Goal: Navigation & Orientation: Find specific page/section

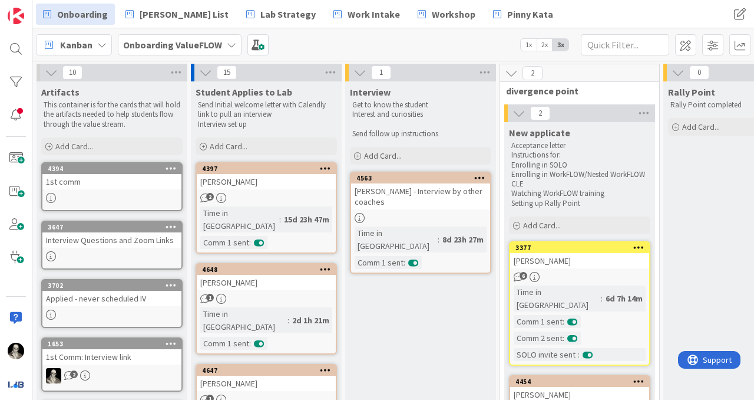
scroll to position [140, 0]
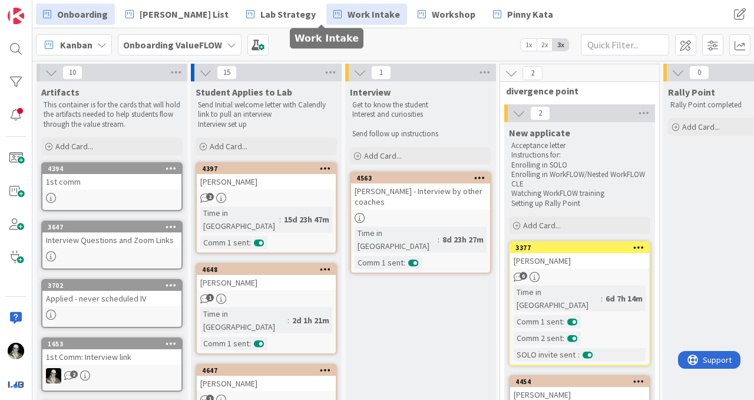
click at [348, 16] on span "Work Intake" at bounding box center [374, 14] width 52 height 14
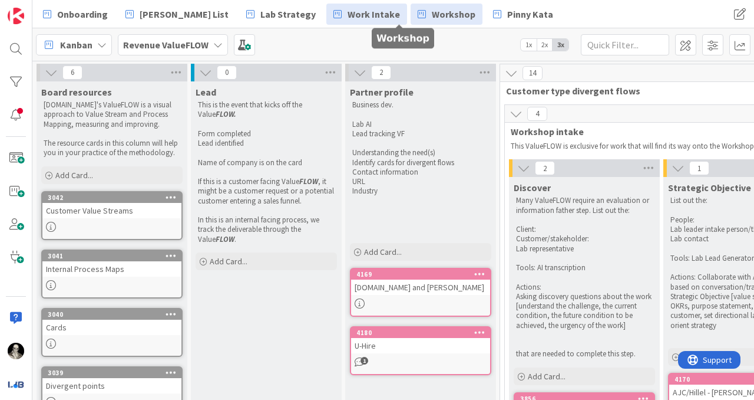
click at [432, 14] on span "Workshop" at bounding box center [454, 14] width 44 height 14
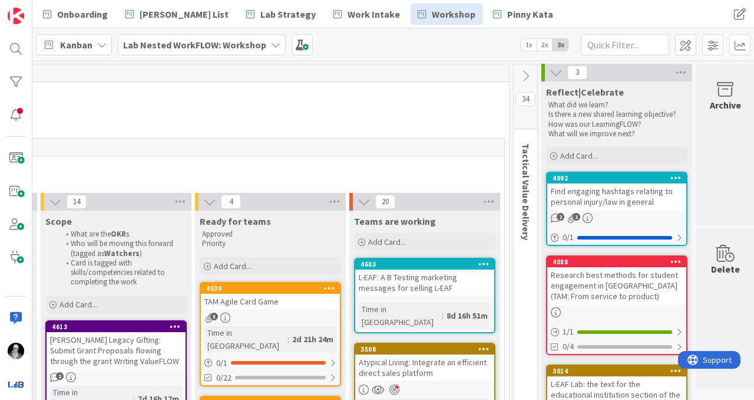
scroll to position [0, 1409]
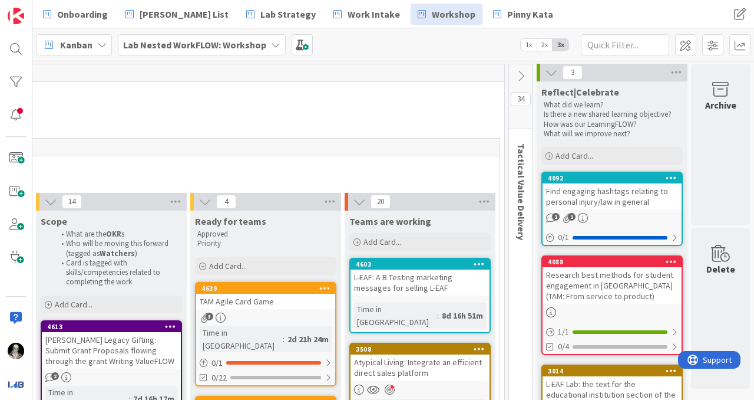
click at [552, 71] on icon at bounding box center [551, 72] width 13 height 13
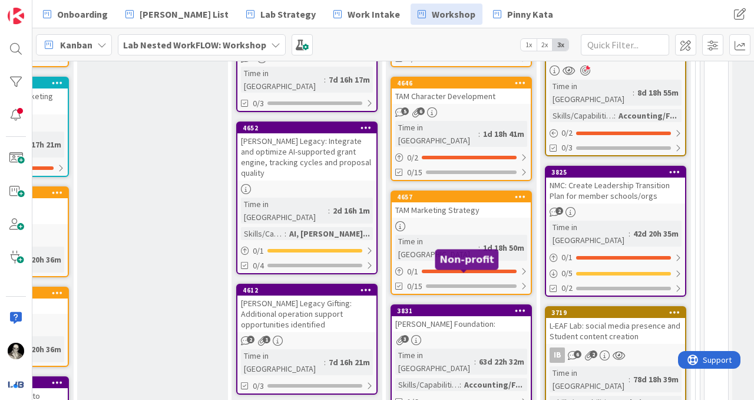
scroll to position [313, 1214]
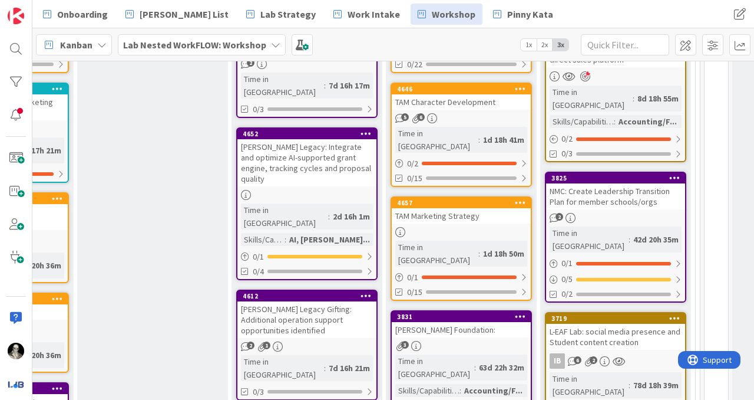
click at [463, 208] on div "TAM Marketing Strategy" at bounding box center [461, 215] width 139 height 15
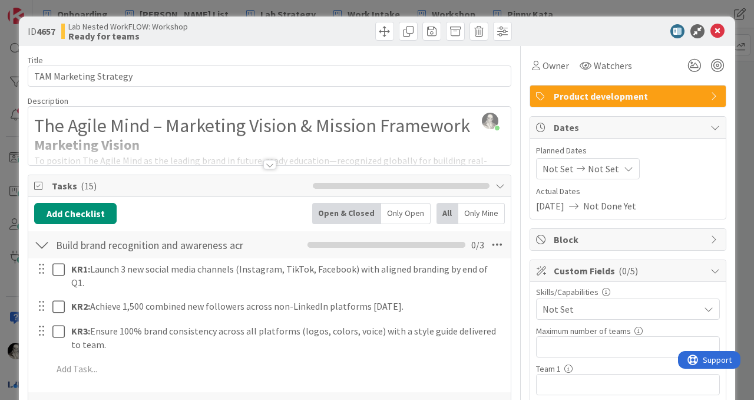
click at [269, 160] on div at bounding box center [269, 164] width 13 height 9
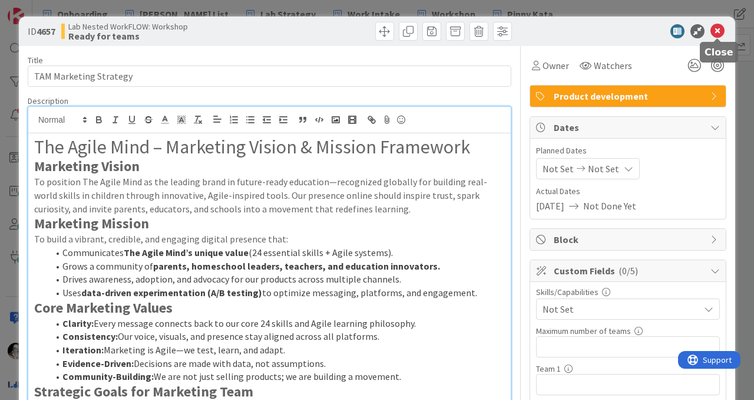
click at [719, 30] on icon at bounding box center [718, 31] width 14 height 14
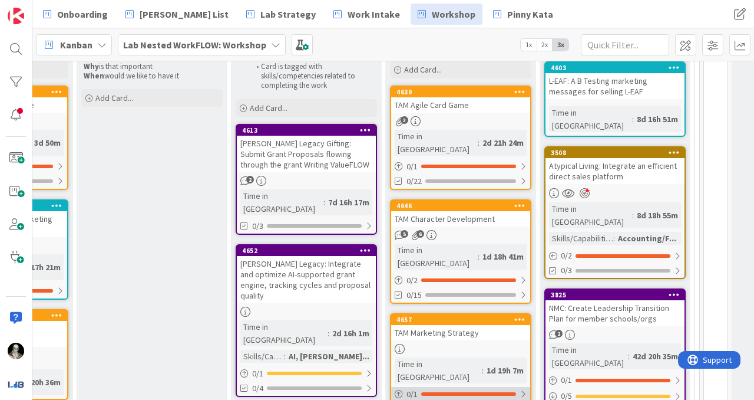
scroll to position [197, 1214]
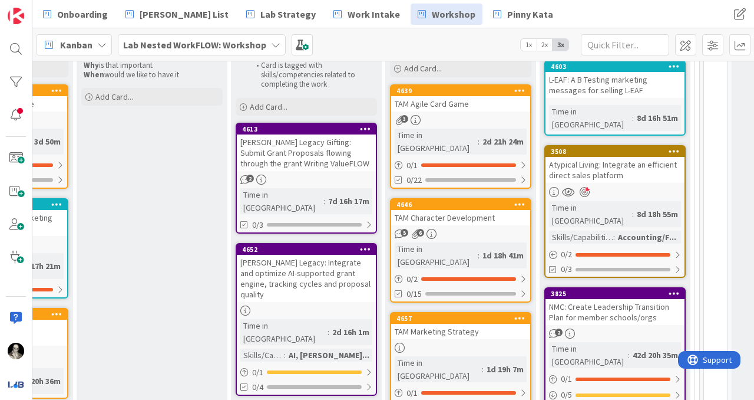
click at [455, 107] on div "TAM Agile Card Game" at bounding box center [460, 103] width 139 height 15
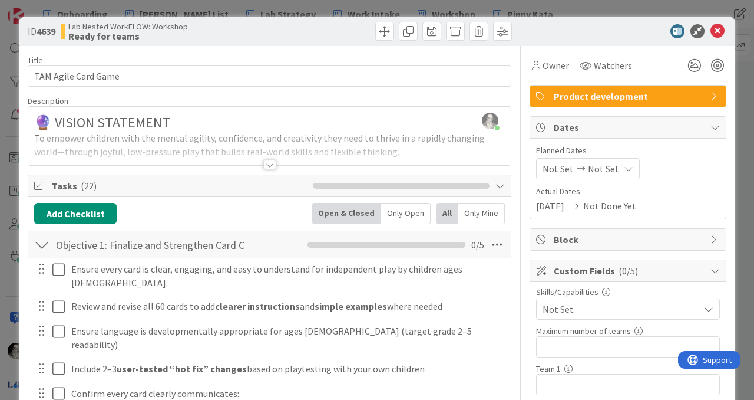
click at [271, 160] on div at bounding box center [269, 164] width 13 height 9
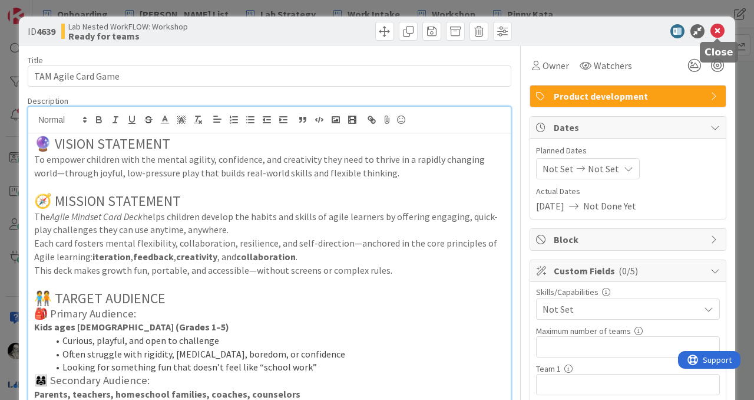
click at [713, 28] on icon at bounding box center [718, 31] width 14 height 14
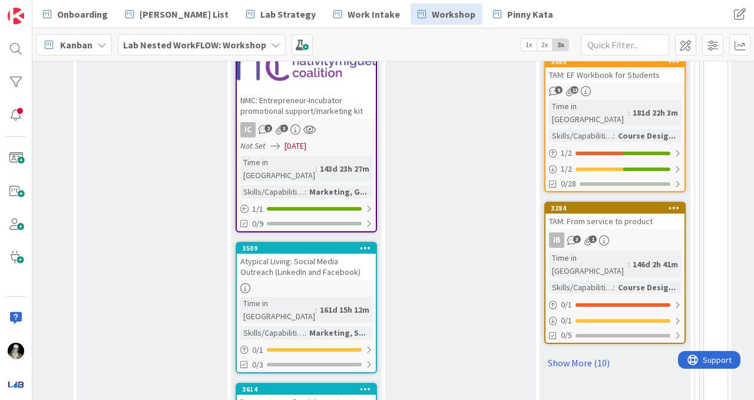
scroll to position [1387, 1214]
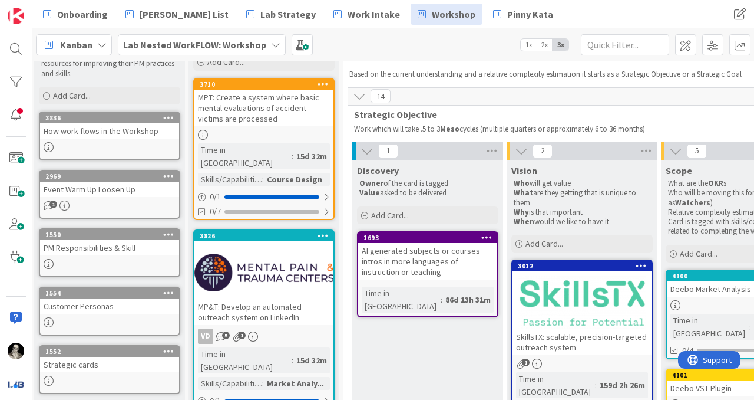
scroll to position [51, 0]
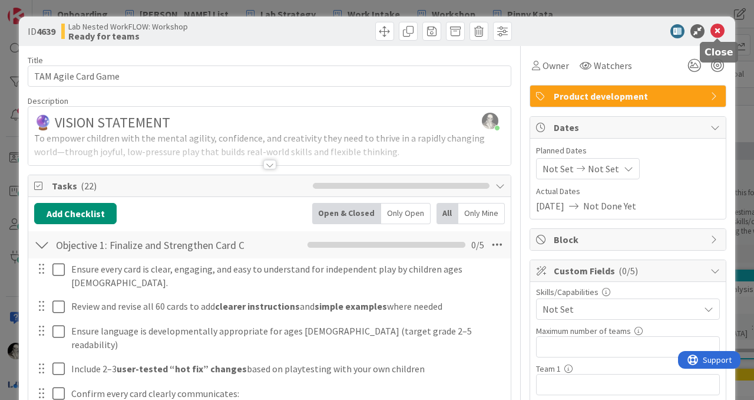
click at [720, 27] on icon at bounding box center [718, 31] width 14 height 14
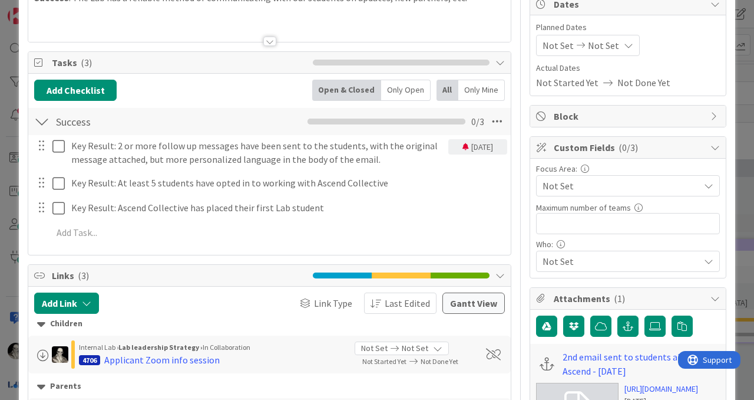
scroll to position [124, 0]
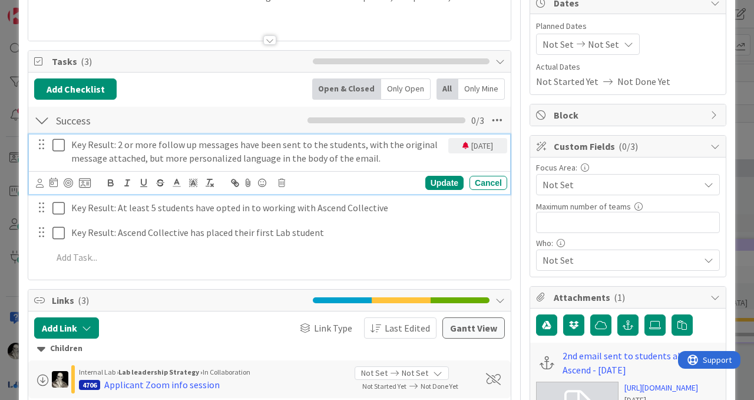
click at [55, 144] on icon at bounding box center [58, 145] width 12 height 14
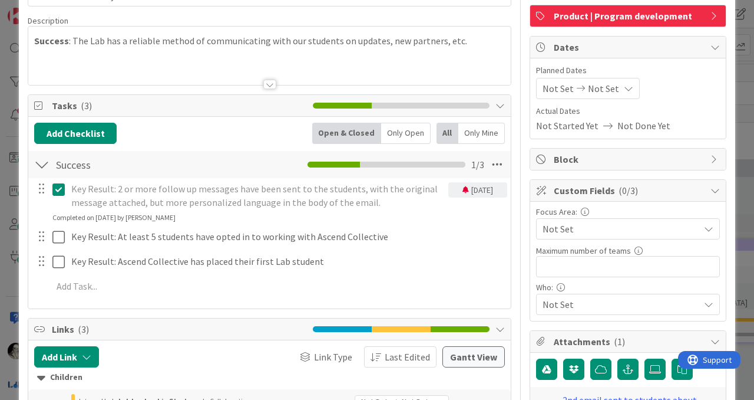
scroll to position [78, 0]
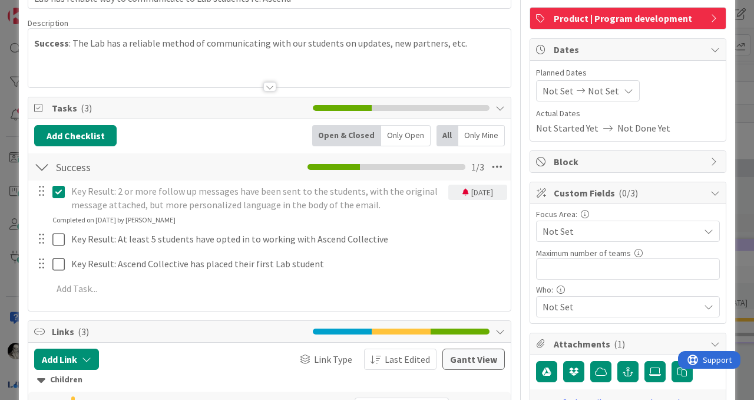
click at [59, 190] on icon at bounding box center [58, 191] width 12 height 14
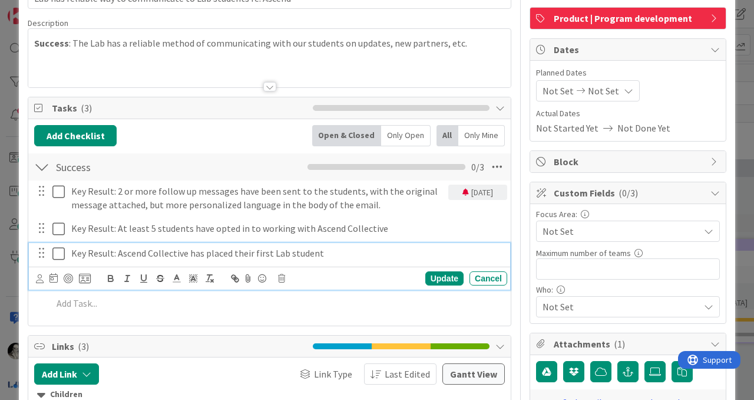
click at [330, 276] on div "Key Result: Ascend Collective has placed their first Lab student Update Cancel" at bounding box center [270, 266] width 482 height 47
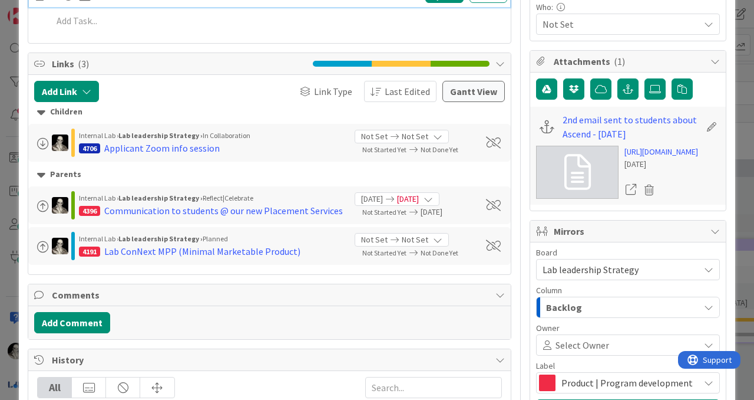
scroll to position [363, 0]
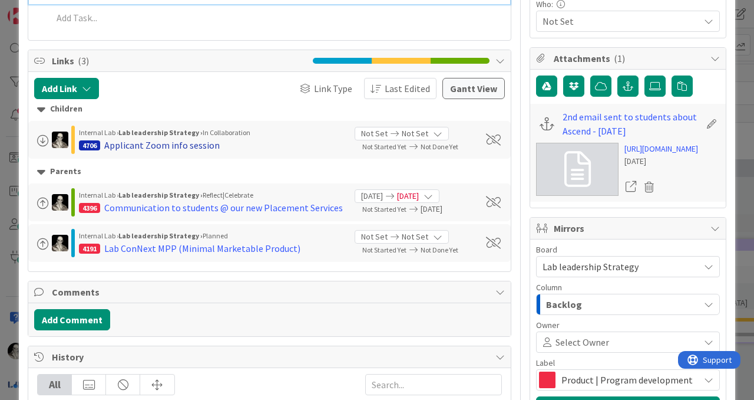
click at [204, 145] on div "Applicant Zoom info session" at bounding box center [162, 145] width 116 height 14
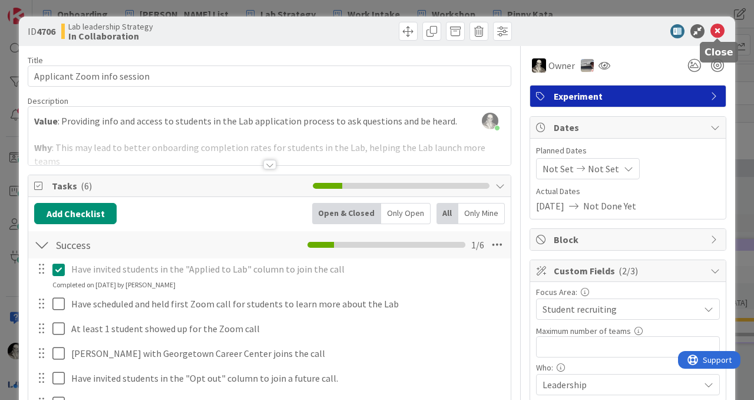
click at [716, 32] on icon at bounding box center [718, 31] width 14 height 14
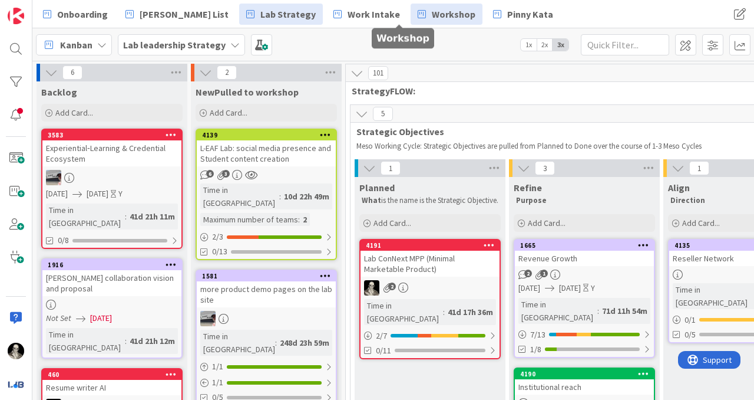
click at [432, 11] on span "Workshop" at bounding box center [454, 14] width 44 height 14
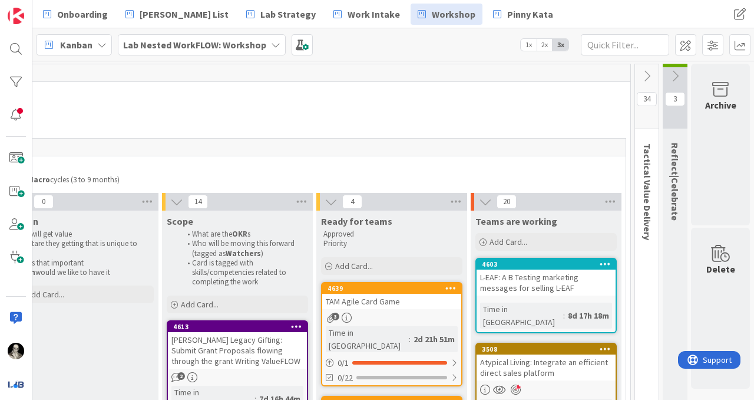
click at [644, 70] on icon at bounding box center [647, 76] width 13 height 13
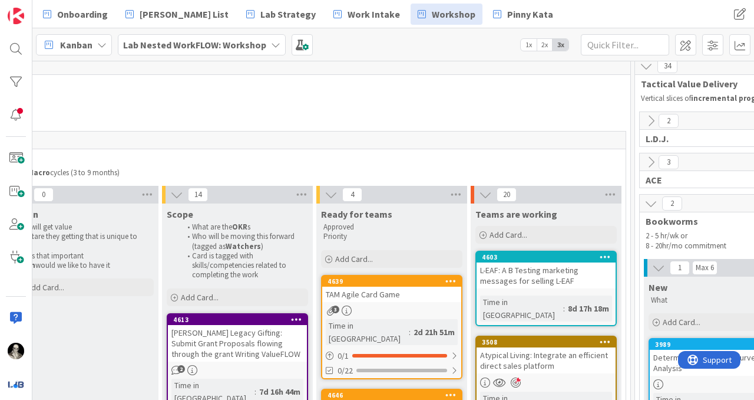
scroll to position [0, 1283]
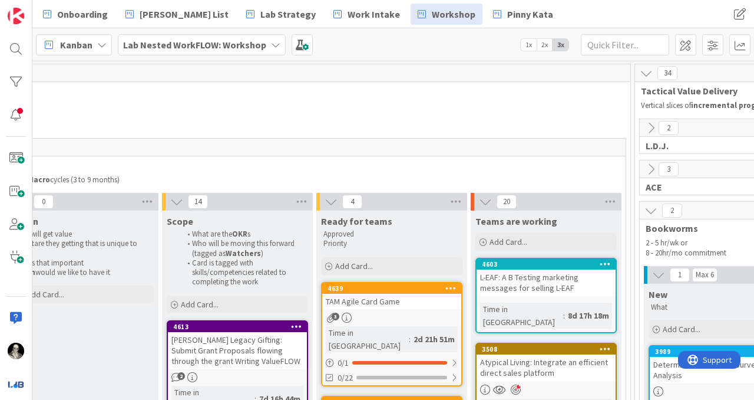
click at [644, 72] on icon at bounding box center [646, 73] width 13 height 13
